Goal: Transaction & Acquisition: Purchase product/service

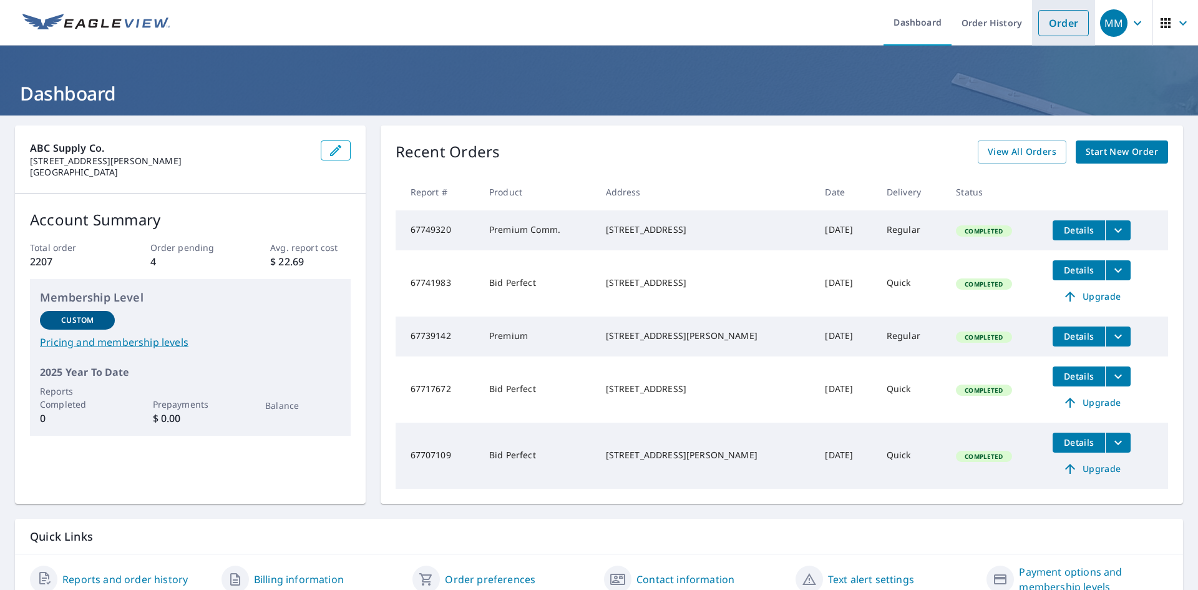
click at [1055, 29] on link "Order" at bounding box center [1063, 23] width 51 height 26
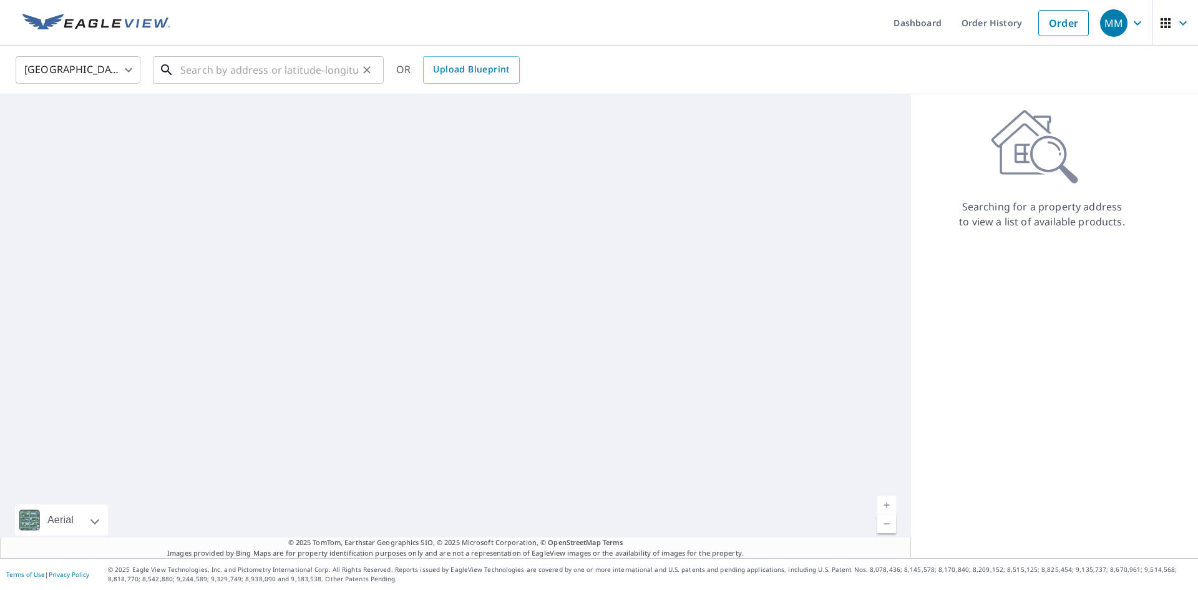
click at [210, 74] on input "text" at bounding box center [269, 69] width 178 height 35
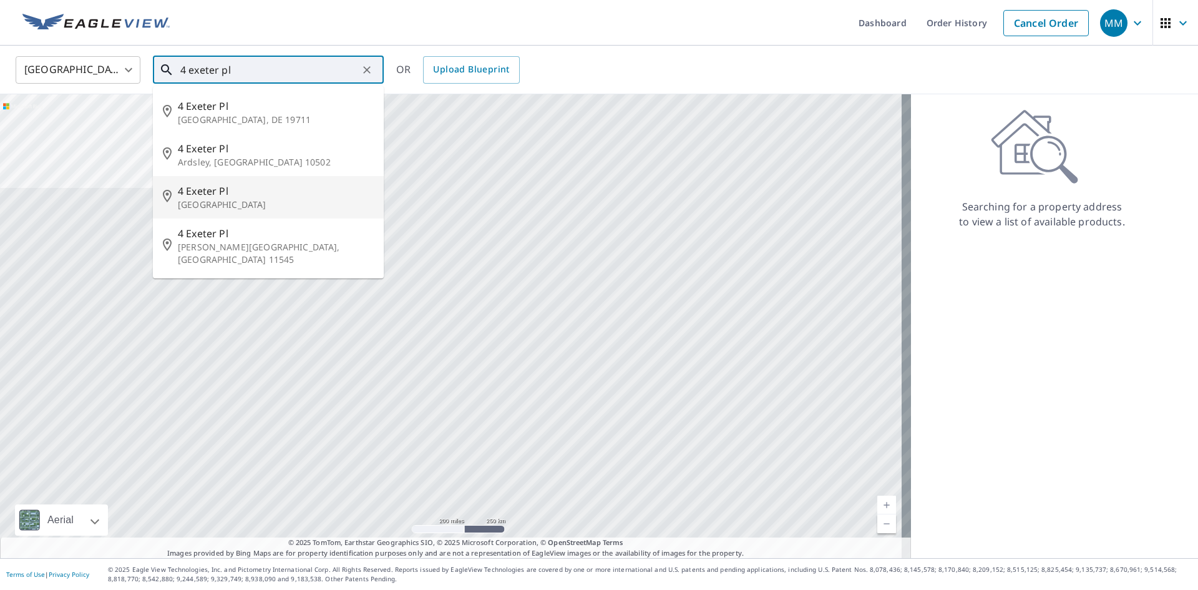
click at [256, 198] on p "[GEOGRAPHIC_DATA]" at bounding box center [276, 204] width 196 height 12
type input "[STREET_ADDRESS]"
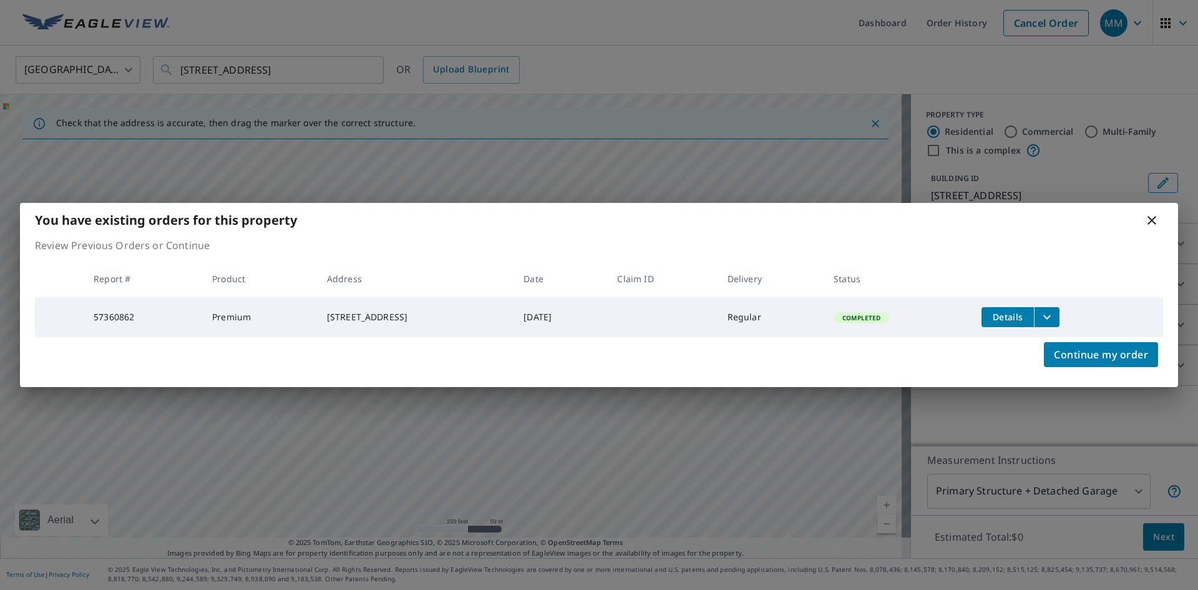
click at [1152, 217] on icon at bounding box center [1151, 220] width 9 height 9
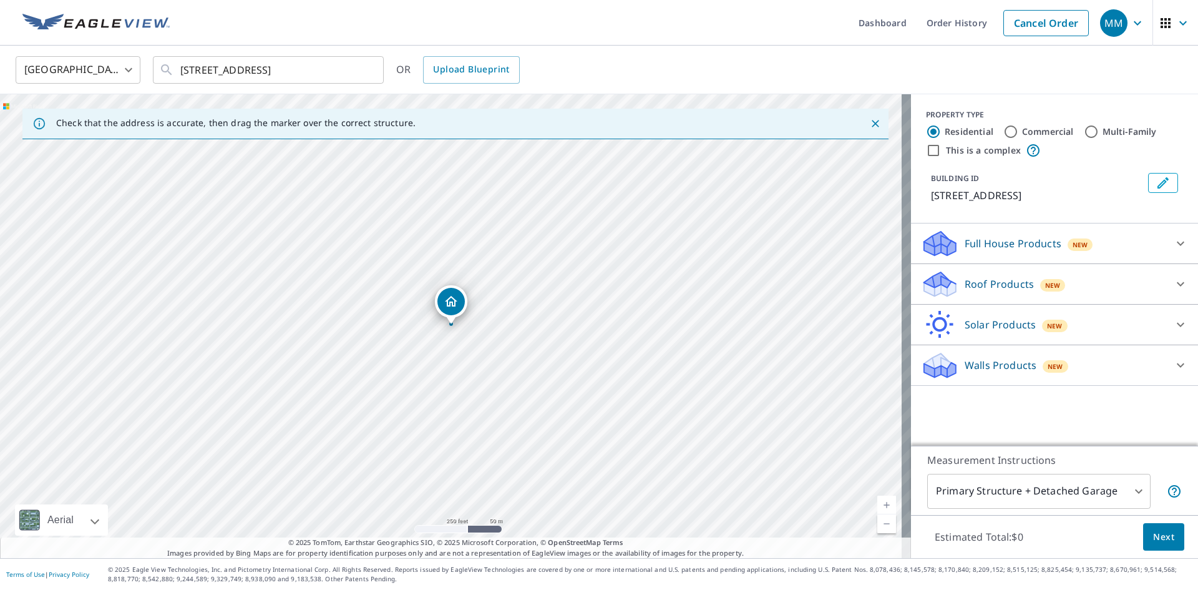
click at [1028, 273] on div "Roof Products New" at bounding box center [1043, 284] width 245 height 29
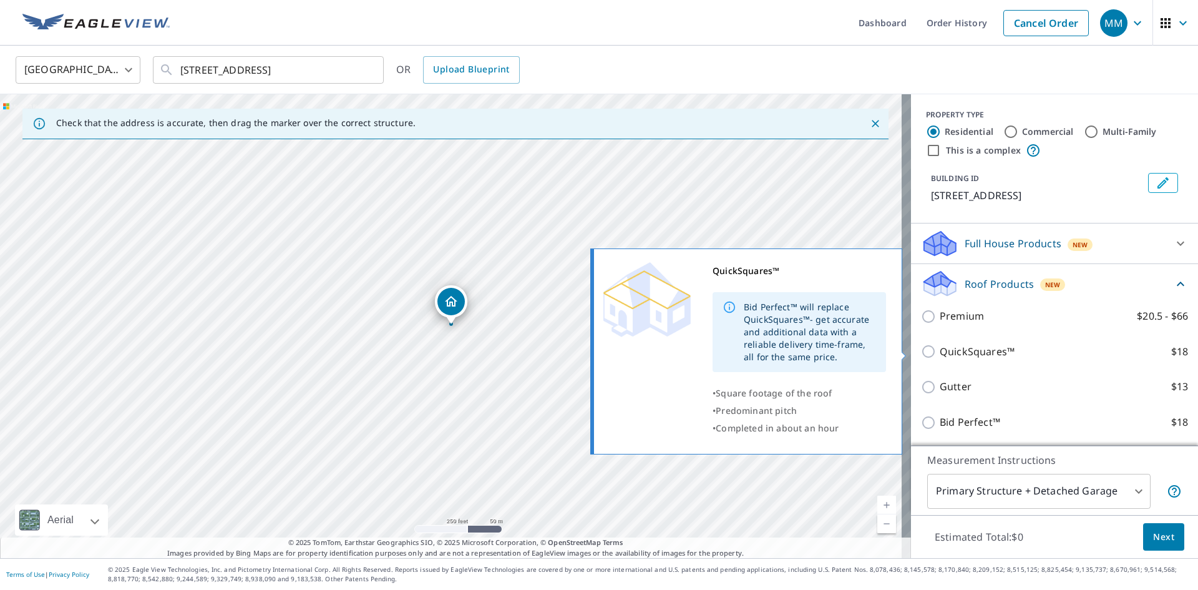
click at [993, 348] on p "QuickSquares™" at bounding box center [977, 352] width 75 height 16
click at [940, 348] on input "QuickSquares™ $18" at bounding box center [930, 351] width 19 height 15
checkbox input "true"
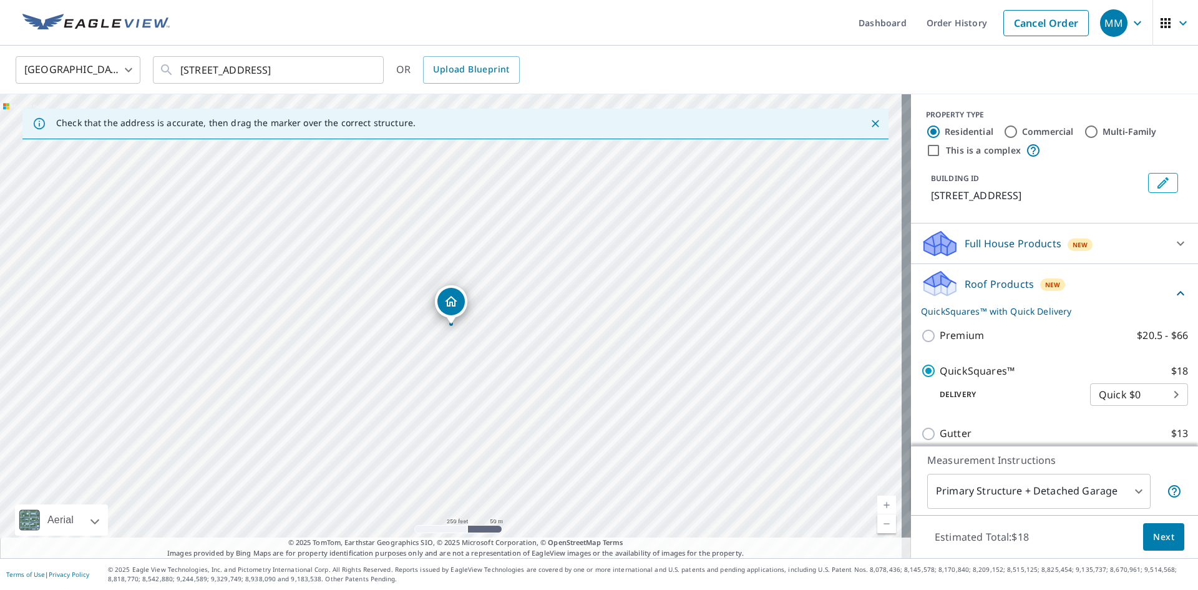
click at [1153, 542] on span "Next" at bounding box center [1163, 537] width 21 height 16
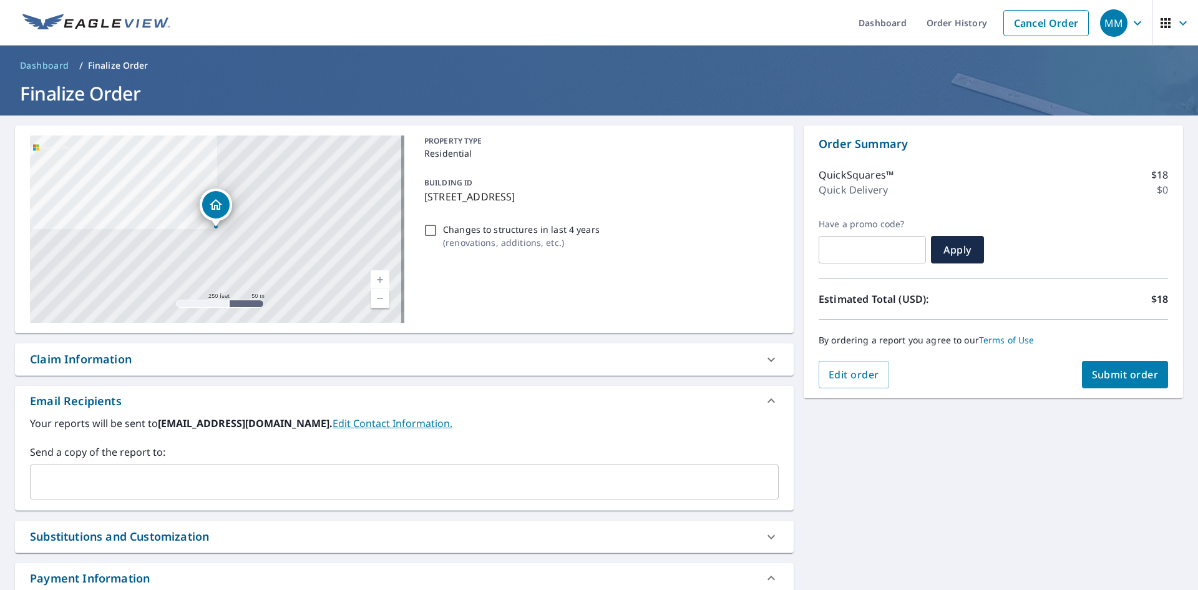
click at [203, 478] on input "text" at bounding box center [395, 482] width 719 height 24
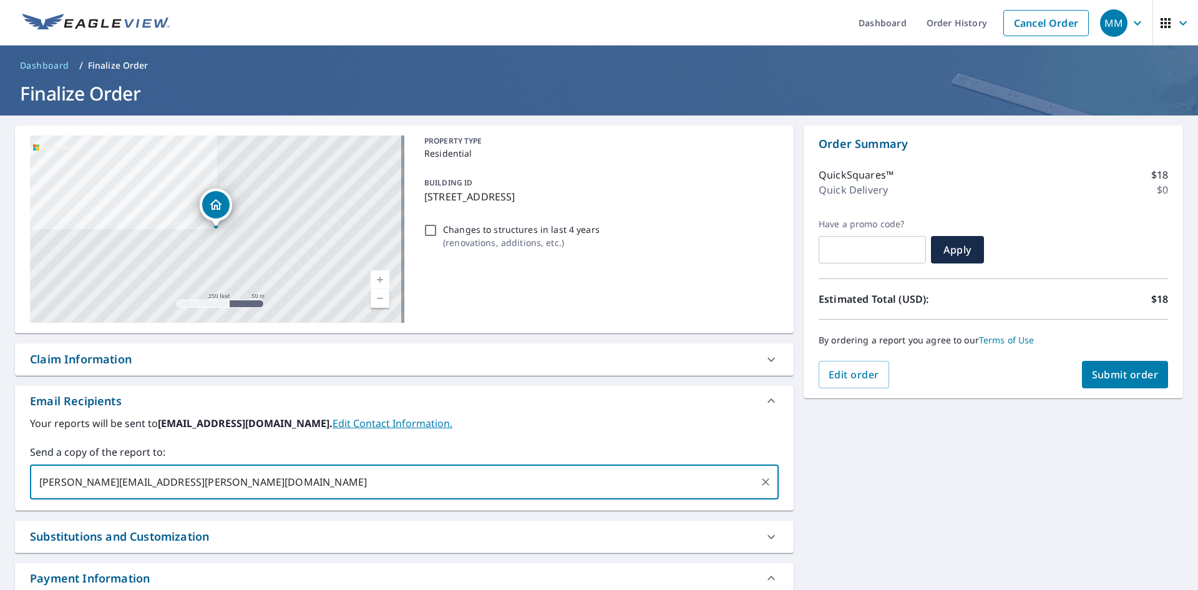
type input "[PERSON_NAME][EMAIL_ADDRESS][PERSON_NAME][DOMAIN_NAME]"
click at [1113, 366] on button "Submit order" at bounding box center [1125, 374] width 87 height 27
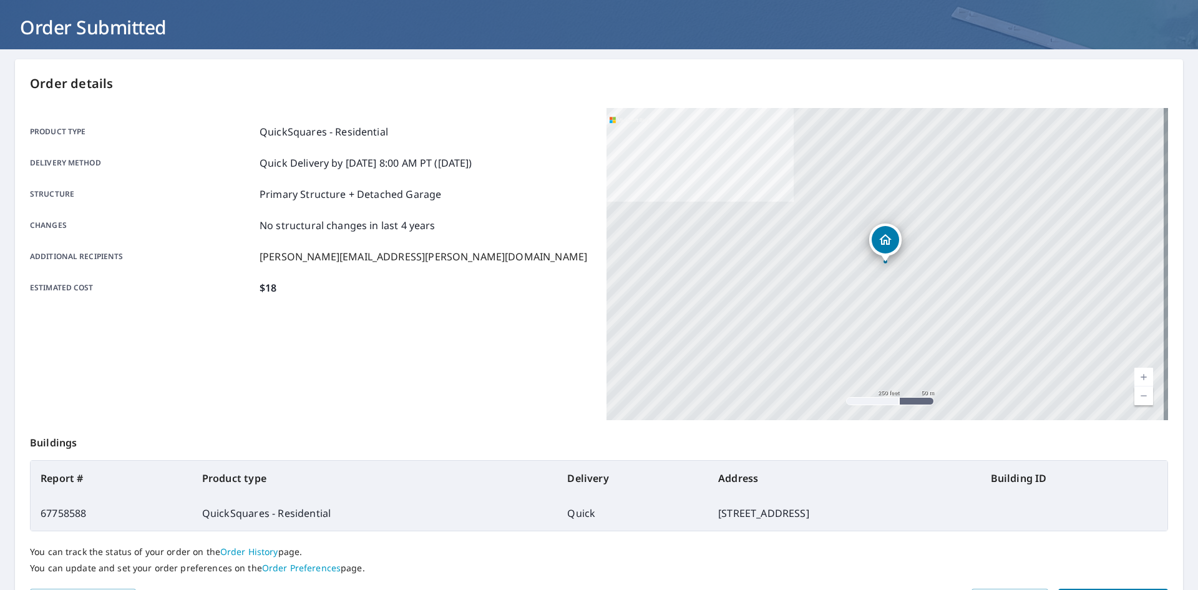
scroll to position [145, 0]
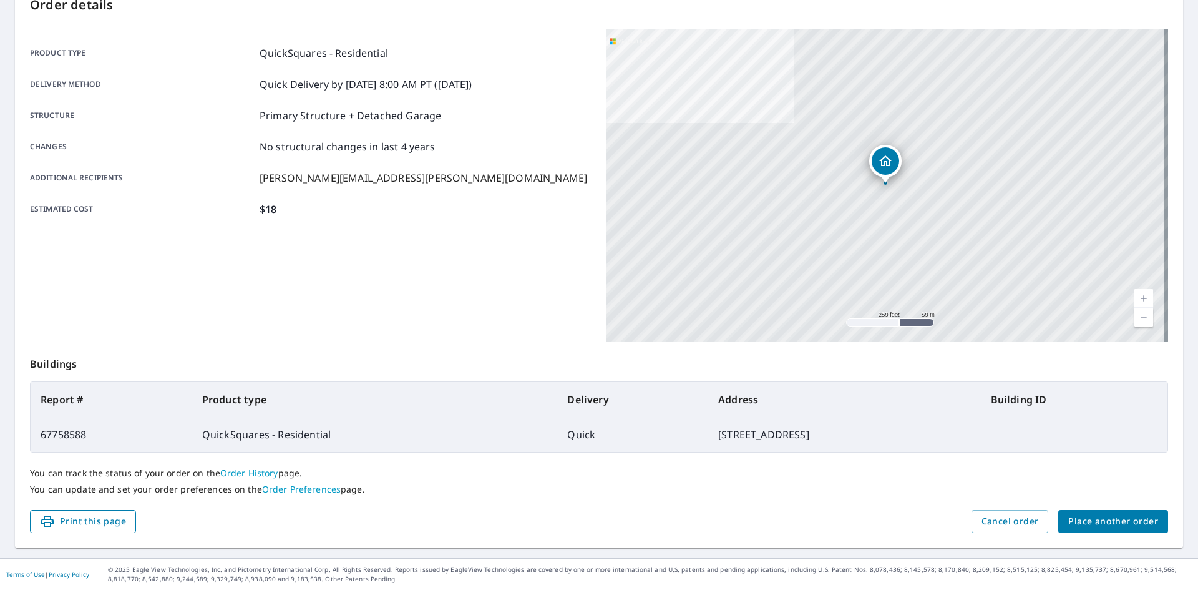
click at [77, 527] on span "Print this page" at bounding box center [83, 522] width 86 height 16
